Goal: Complete application form

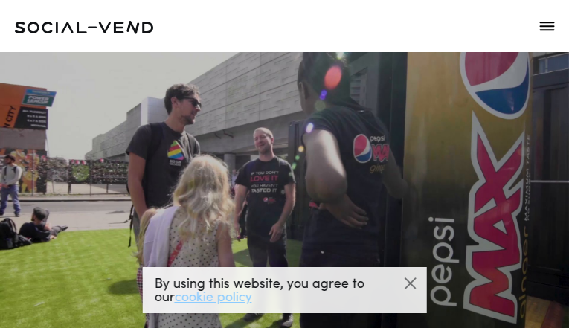
type input "SOdSmSyzxsbiz"
type input "jopeqenoke247@gmail.com"
type input "8502990257"
select select "Investment"
type input "Send"
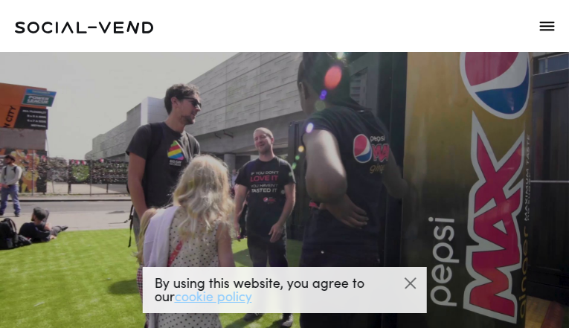
type input "TOkznXYsveBJeSm"
type input "4127174975"
select select "Support"
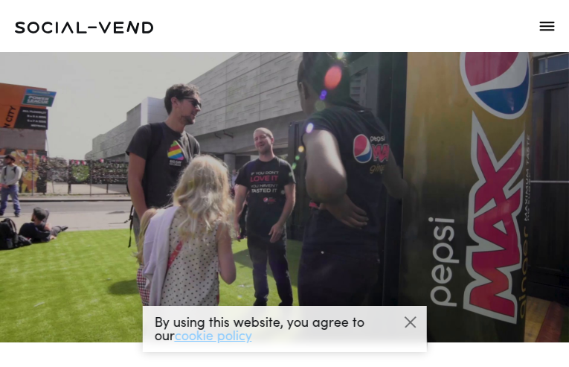
type input "RVayCpPV"
type input "[EMAIL_ADDRESS][DOMAIN_NAME]"
type input "2443708581"
select select "Retail"
type input "Send"
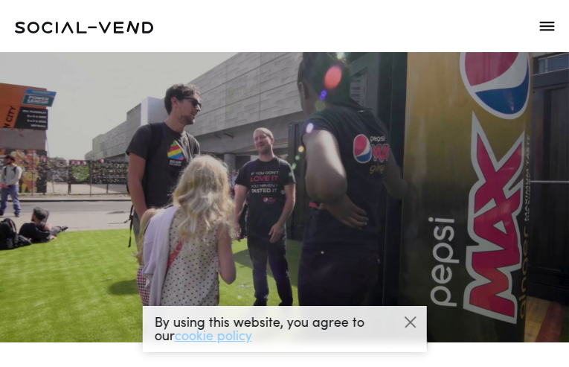
type input "MiOsZTzDdE"
type input "9247834577"
select select "Network"
